Goal: Task Accomplishment & Management: Use online tool/utility

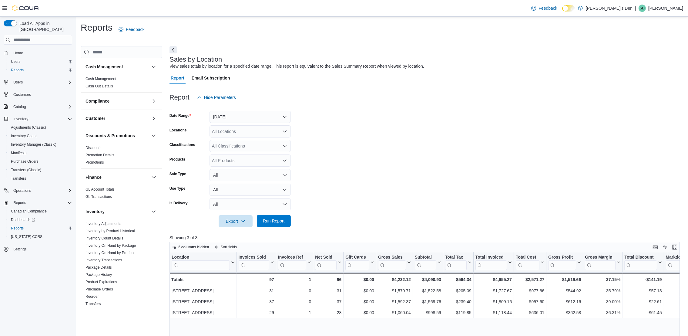
click at [271, 218] on span "Run Report" at bounding box center [274, 221] width 22 height 6
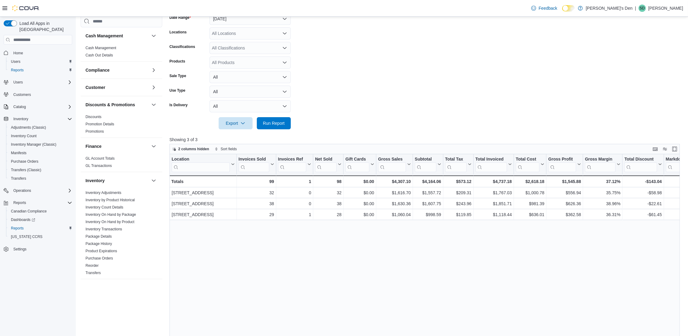
scroll to position [136, 0]
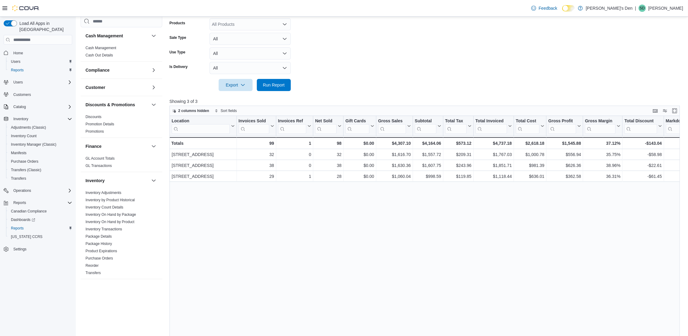
click at [392, 221] on div "Location Click to view column header actions Invoices Sold Click to view column…" at bounding box center [428, 245] width 516 height 258
